Goal: Task Accomplishment & Management: Manage account settings

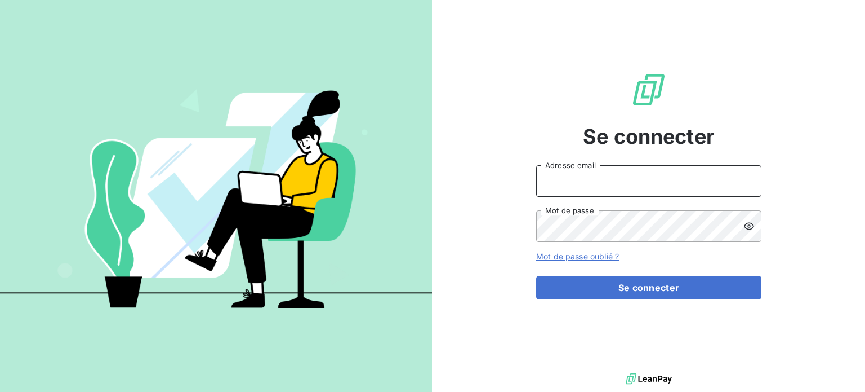
click at [667, 185] on input "Adresse email" at bounding box center [648, 181] width 225 height 32
type input "[PERSON_NAME][EMAIL_ADDRESS][DOMAIN_NAME]"
click at [536, 276] on button "Se connecter" at bounding box center [648, 288] width 225 height 24
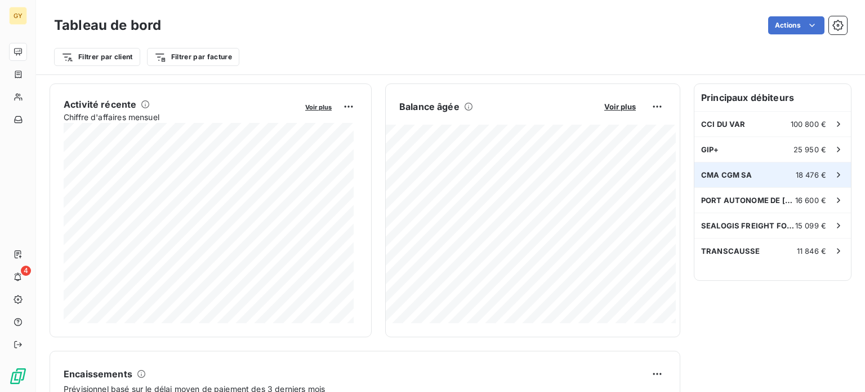
scroll to position [225, 0]
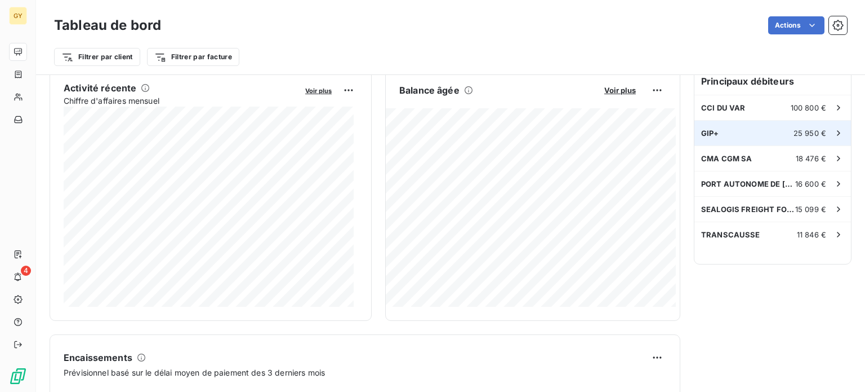
click at [811, 127] on div "25 950 €" at bounding box center [819, 132] width 51 height 11
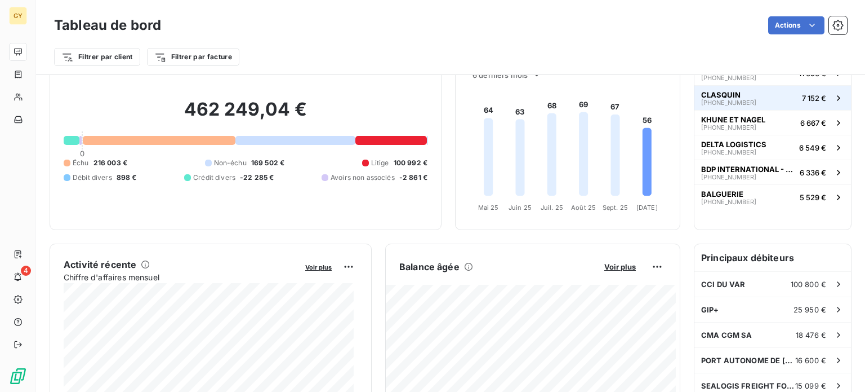
scroll to position [113, 0]
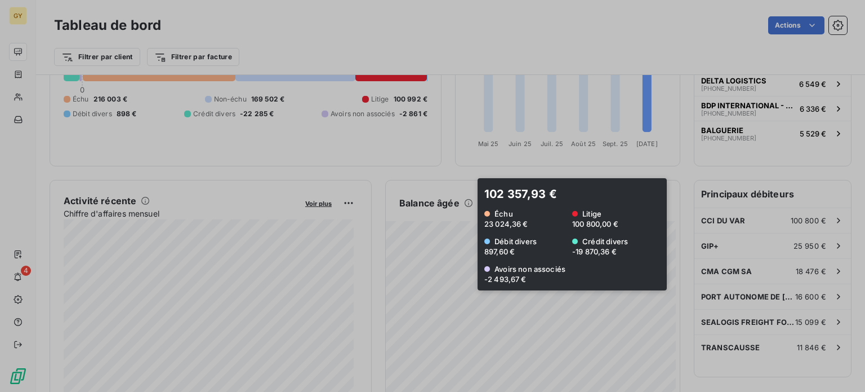
click at [462, 234] on div at bounding box center [432, 196] width 865 height 392
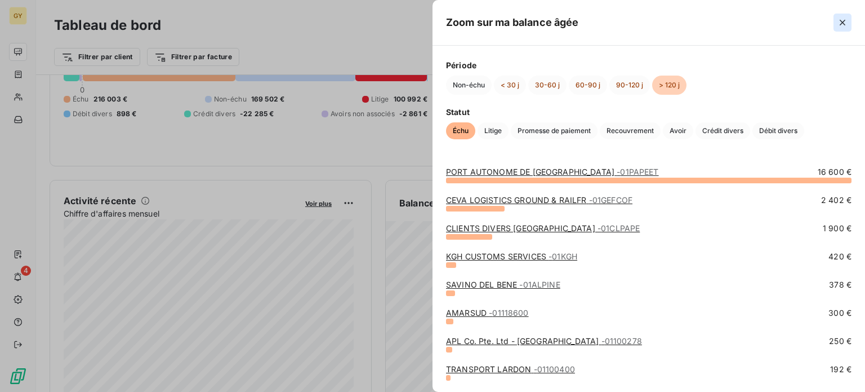
click at [840, 23] on icon "button" at bounding box center [842, 22] width 11 height 11
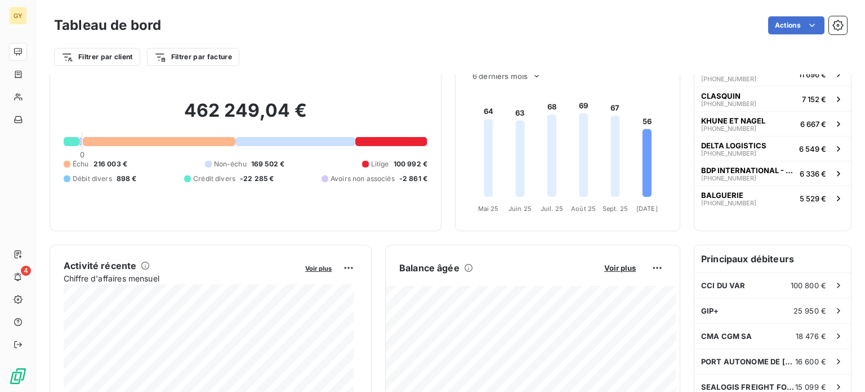
scroll to position [0, 0]
